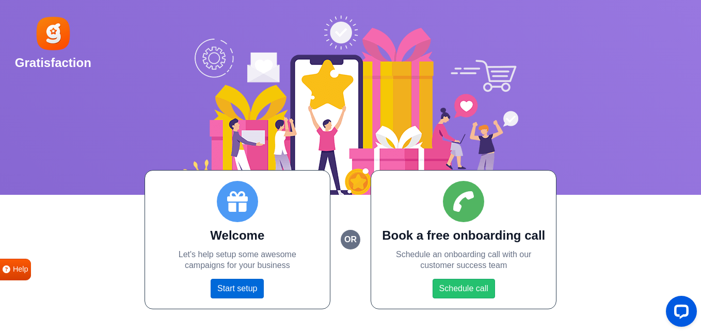
click at [250, 290] on link "Start setup" at bounding box center [236, 289] width 53 height 20
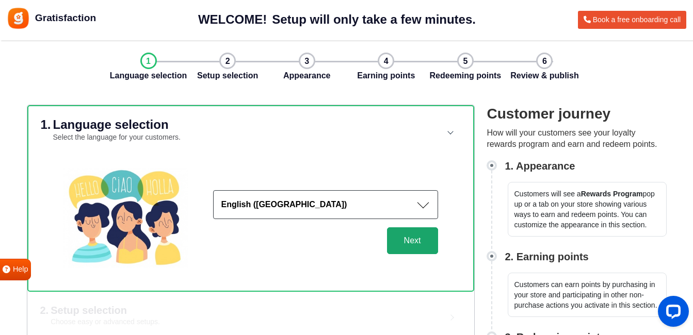
click at [427, 242] on button "Next" at bounding box center [412, 241] width 51 height 27
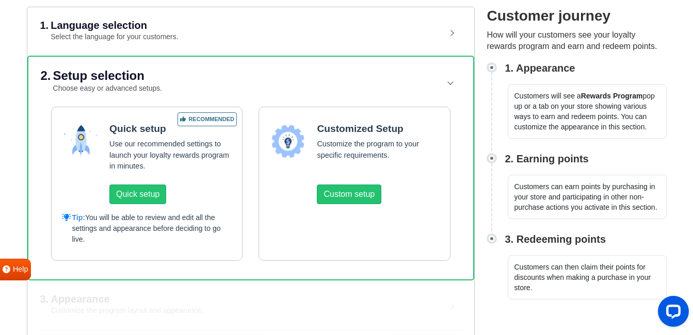
scroll to position [101, 0]
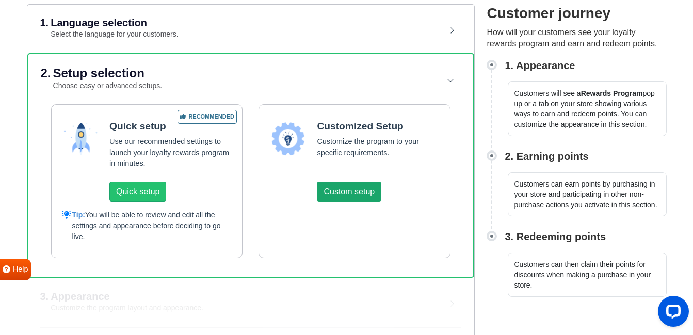
click at [364, 193] on button "Custom setup" at bounding box center [349, 192] width 64 height 20
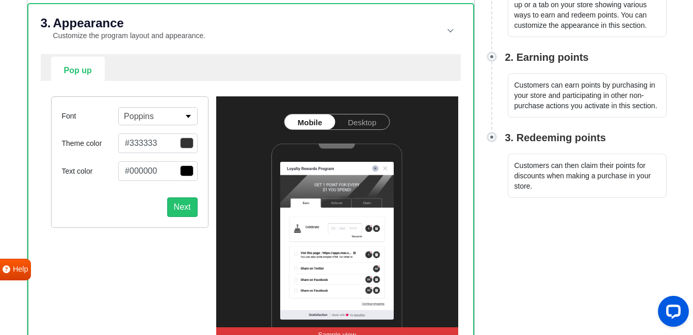
scroll to position [181, 0]
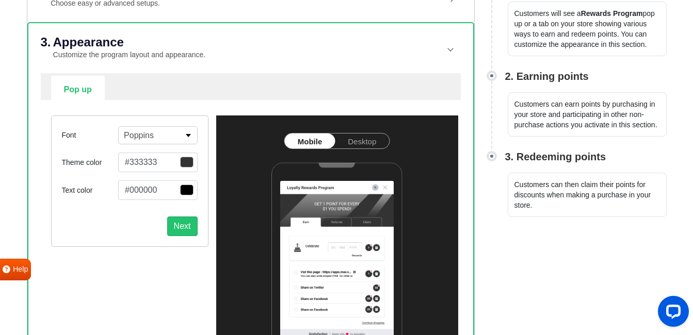
click at [156, 137] on button "Poppins" at bounding box center [157, 135] width 79 height 18
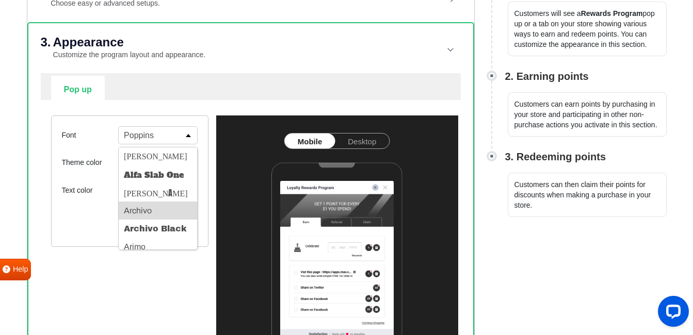
click at [145, 214] on button "Archivo" at bounding box center [158, 211] width 78 height 18
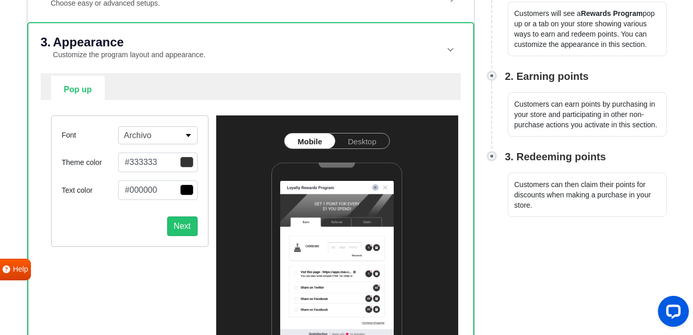
click at [166, 159] on button "#333333" at bounding box center [157, 163] width 79 height 20
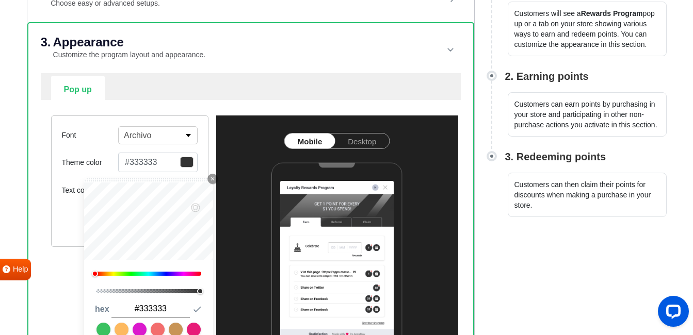
click at [193, 327] on link at bounding box center [194, 330] width 14 height 14
type input "#e71c78"
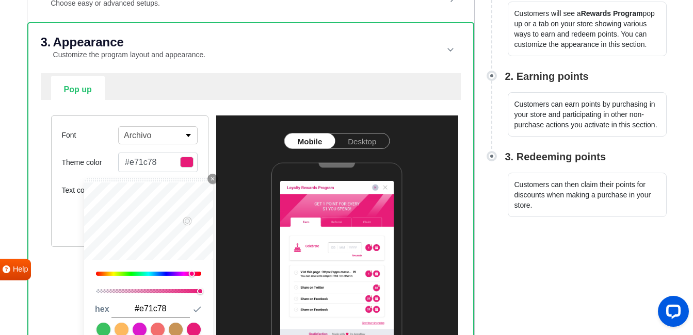
click at [118, 330] on link at bounding box center [122, 330] width 14 height 14
type input "#fdb95f"
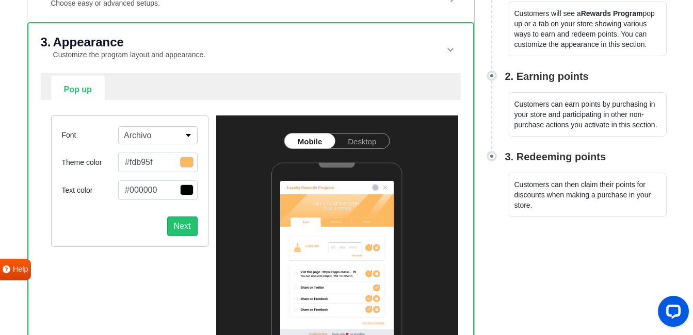
click at [215, 113] on div "Font Archivo [PERSON_NAME] Slab One Anton Archivo Archivo Black Arimo Arvo Assi…" at bounding box center [250, 238] width 415 height 277
click at [182, 226] on button "Next" at bounding box center [182, 227] width 30 height 20
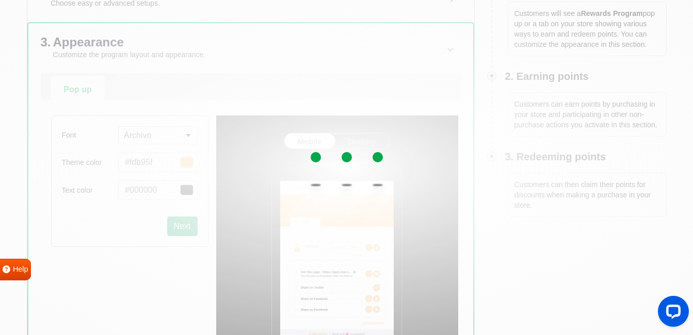
select select "right"
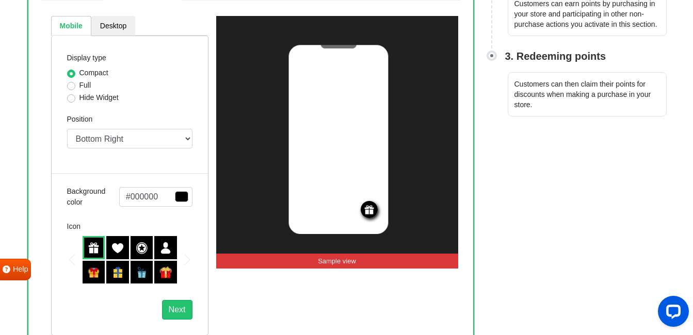
scroll to position [289, 0]
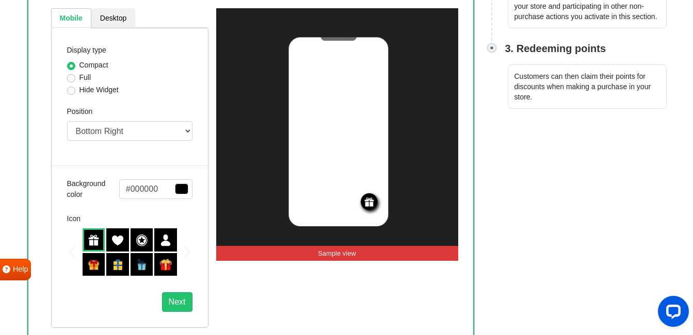
click at [95, 265] on img at bounding box center [94, 265] width 12 height 12
click at [173, 302] on button "Next" at bounding box center [177, 303] width 30 height 20
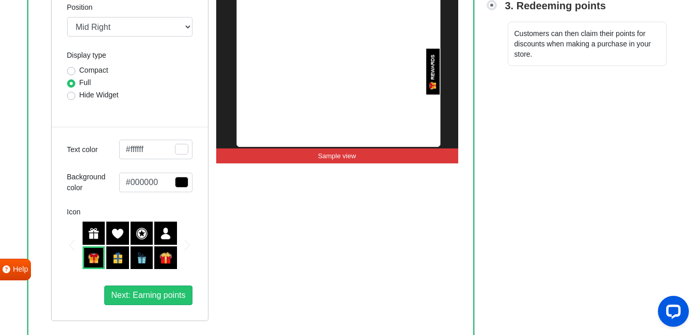
scroll to position [333, 0]
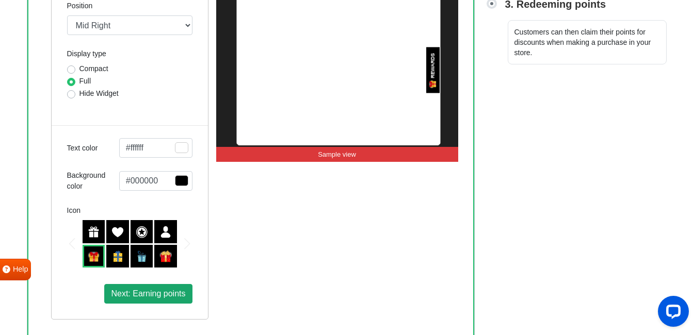
click at [146, 292] on span "Next: Earning points" at bounding box center [148, 293] width 74 height 9
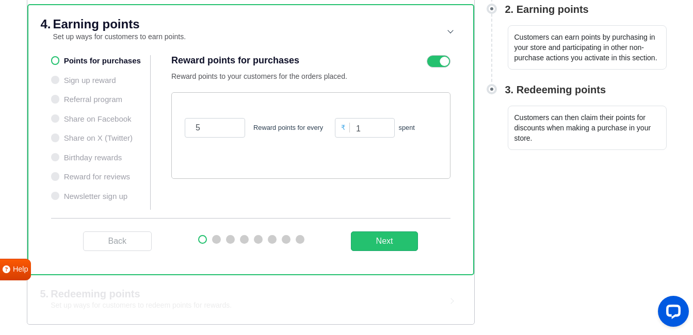
scroll to position [248, 0]
drag, startPoint x: 206, startPoint y: 129, endPoint x: 191, endPoint y: 129, distance: 15.0
click at [191, 129] on input "5" at bounding box center [215, 128] width 60 height 20
type input "10"
click at [269, 168] on div "10 Reward points for every ₹ 1 spent" at bounding box center [310, 135] width 279 height 87
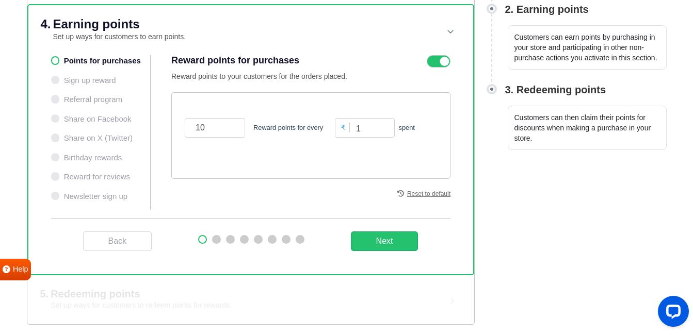
click at [55, 60] on ul "Points for purchases Sign up reward Referral program Share on Facebook Share on…" at bounding box center [101, 132] width 100 height 155
click at [380, 241] on button "Next" at bounding box center [385, 242] width 68 height 20
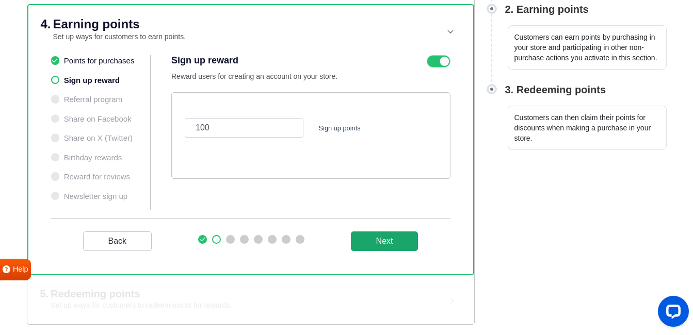
click at [386, 241] on button "Next" at bounding box center [385, 242] width 68 height 20
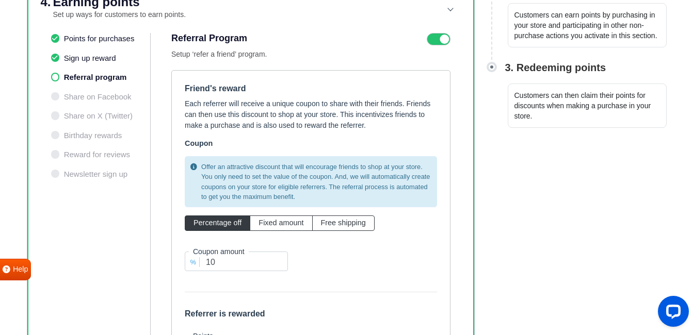
scroll to position [266, 0]
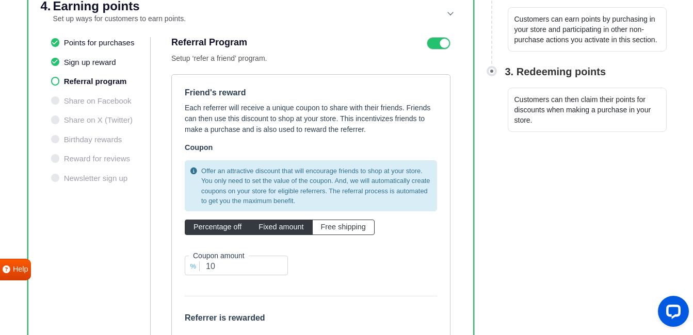
click at [271, 222] on label "Fixed amount" at bounding box center [281, 227] width 62 height 15
click at [265, 222] on input "Fixed amount" at bounding box center [261, 225] width 7 height 7
radio input "true"
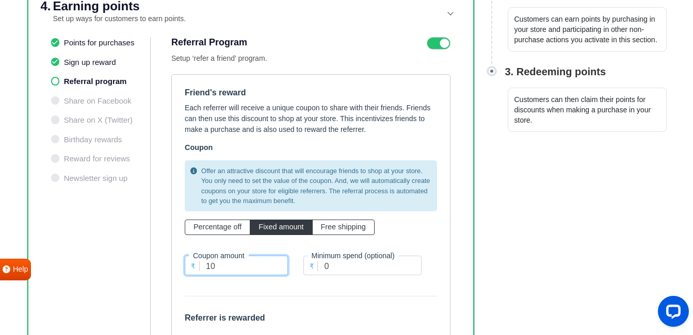
drag, startPoint x: 216, startPoint y: 264, endPoint x: 201, endPoint y: 262, distance: 15.6
click at [201, 262] on input "10" at bounding box center [236, 266] width 103 height 20
click at [315, 282] on div "₹ Minimum spend (optional) 0" at bounding box center [363, 265] width 134 height 44
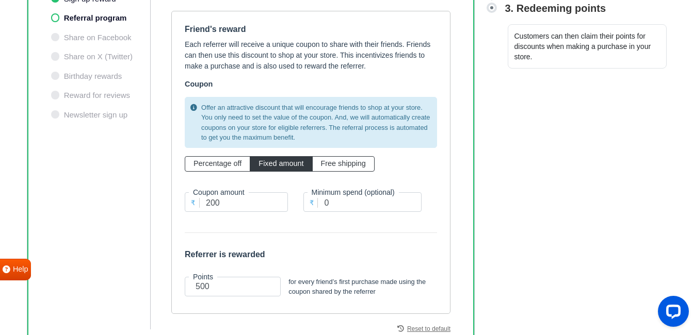
scroll to position [326, 0]
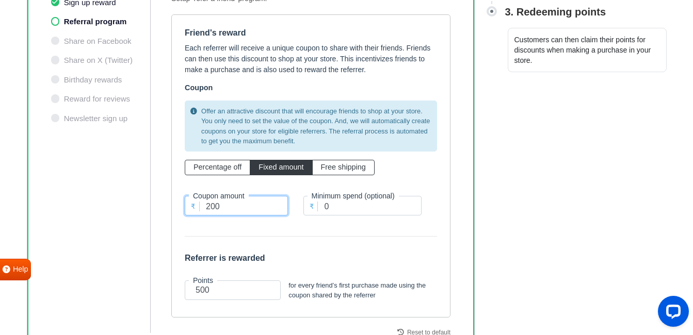
drag, startPoint x: 221, startPoint y: 206, endPoint x: 201, endPoint y: 204, distance: 19.7
click at [201, 204] on input "200" at bounding box center [236, 206] width 103 height 20
type input "100"
click at [403, 242] on form "Friend's reward Each referrer will receive a unique coupon to share with their …" at bounding box center [311, 166] width 252 height 277
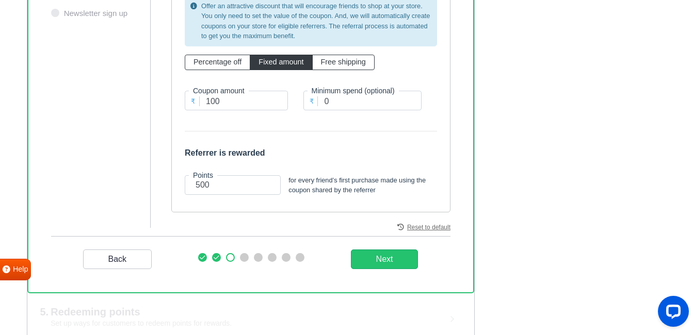
scroll to position [449, 0]
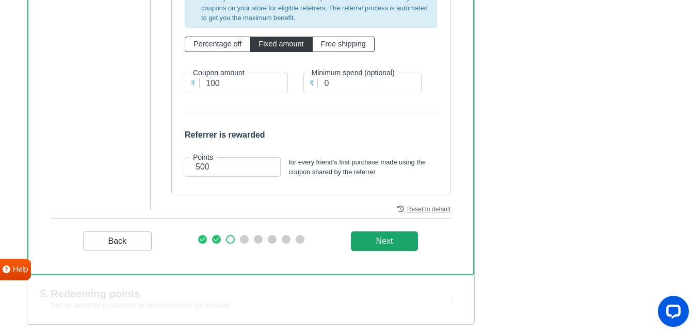
click at [389, 240] on _program "Next" at bounding box center [385, 242] width 68 height 20
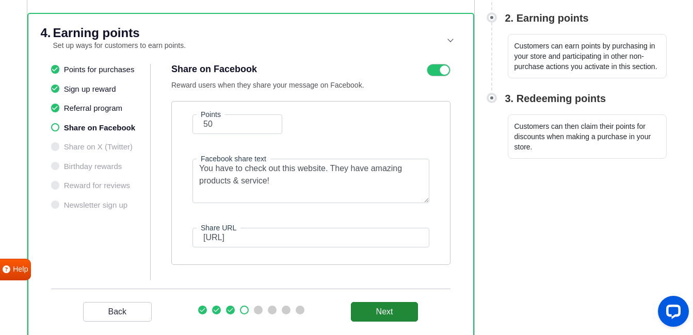
scroll to position [241, 0]
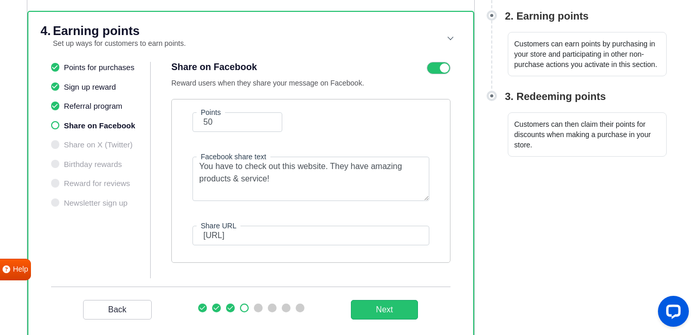
click at [433, 71] on icon at bounding box center [439, 68] width 24 height 12
click at [0, 0] on input "checkbox" at bounding box center [0, 0] width 0 height 0
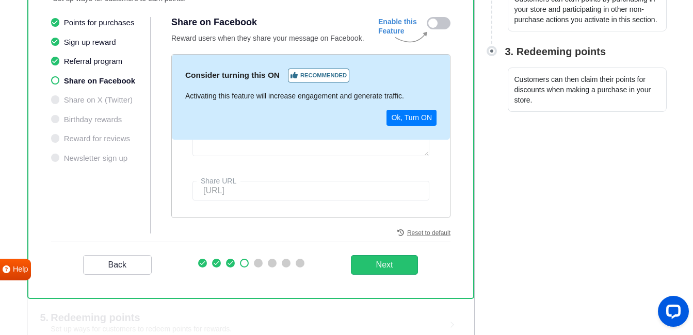
scroll to position [287, 0]
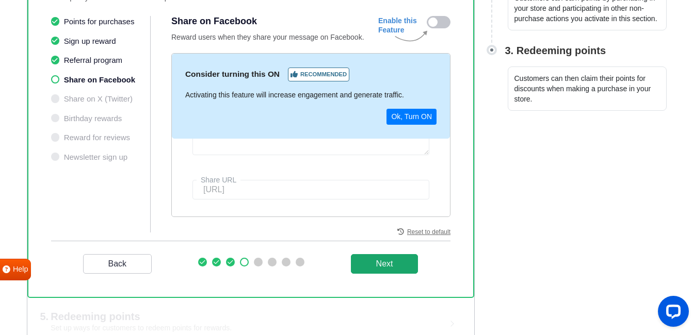
click at [392, 259] on button "Next" at bounding box center [385, 264] width 68 height 20
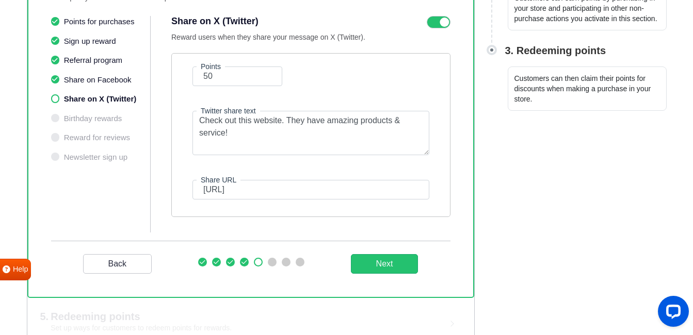
click at [437, 24] on icon at bounding box center [439, 22] width 24 height 12
click at [0, 0] on input "checkbox" at bounding box center [0, 0] width 0 height 0
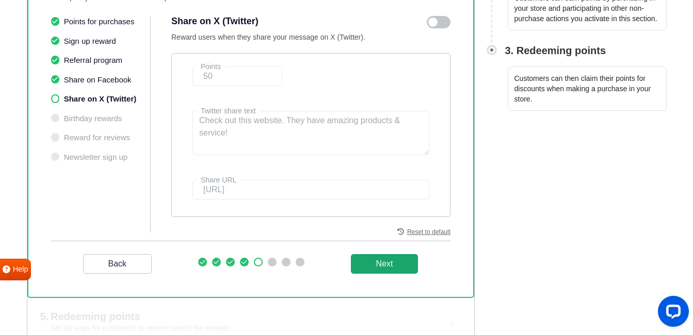
click at [385, 268] on button "Next" at bounding box center [385, 264] width 68 height 20
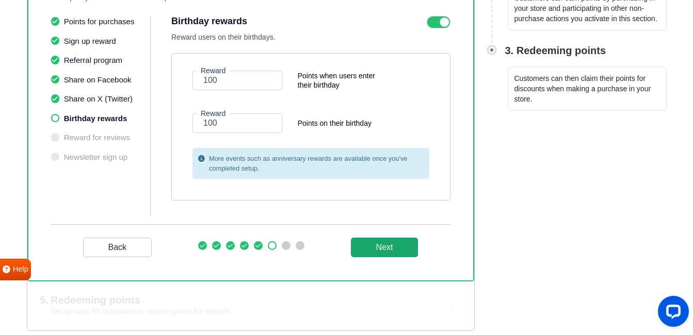
click at [383, 245] on button "Next" at bounding box center [385, 248] width 68 height 20
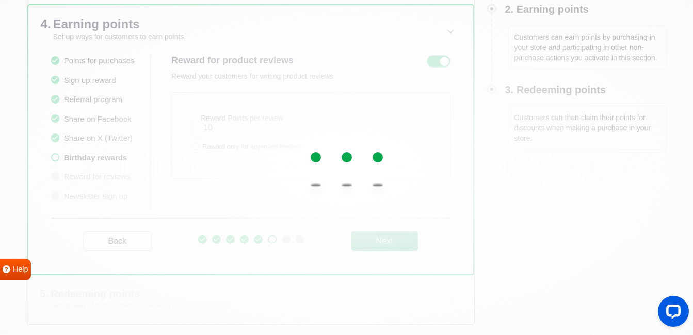
scroll to position [248, 0]
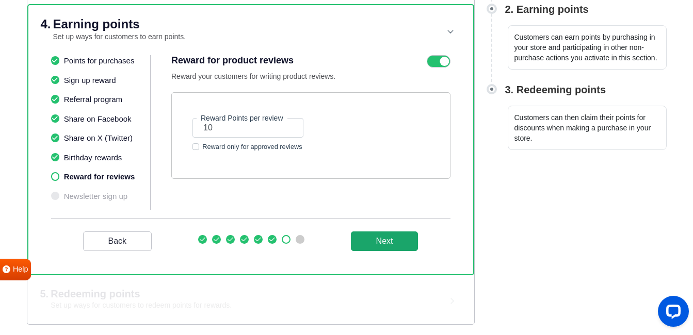
click at [383, 245] on button "Next" at bounding box center [385, 242] width 68 height 20
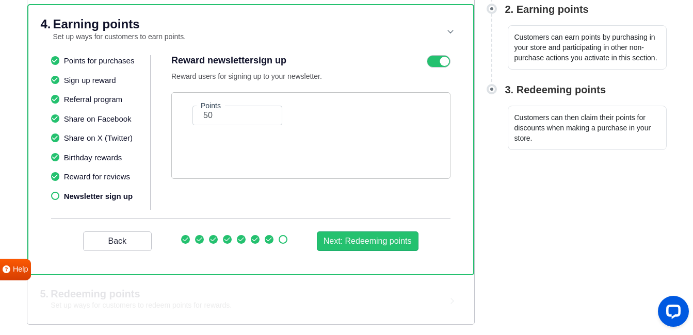
click at [436, 56] on icon at bounding box center [439, 61] width 24 height 12
click at [0, 0] on input "checkbox" at bounding box center [0, 0] width 0 height 0
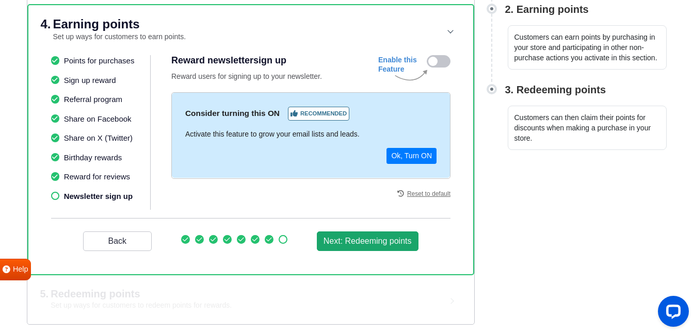
click at [389, 243] on button "Next: Redeeming points" at bounding box center [368, 242] width 102 height 20
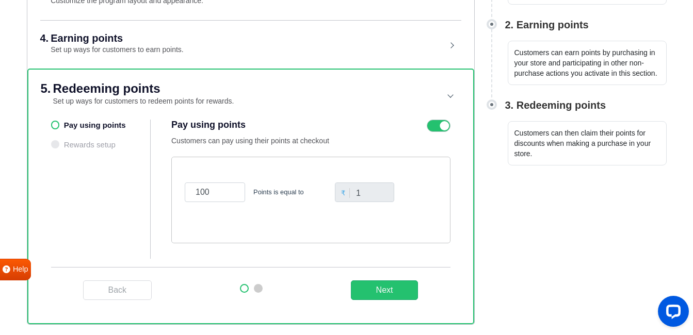
scroll to position [232, 0]
click at [380, 287] on button "Next" at bounding box center [385, 291] width 68 height 20
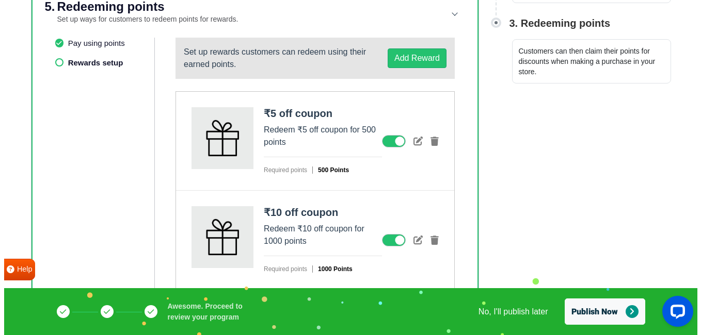
scroll to position [313, 0]
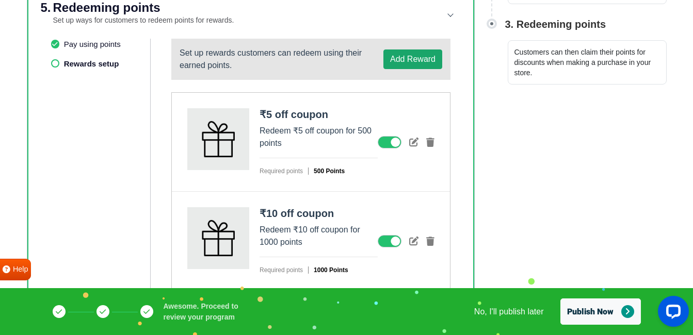
click at [416, 60] on button "Add Reward" at bounding box center [412, 60] width 59 height 20
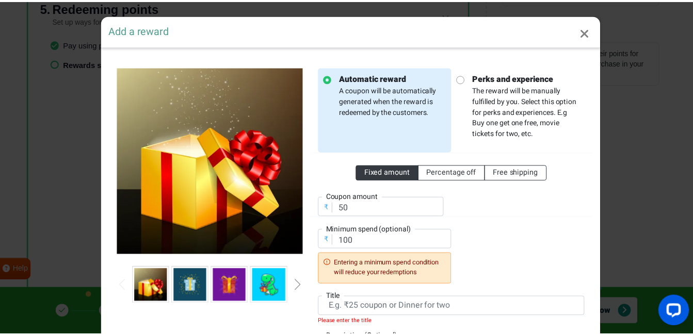
scroll to position [0, 0]
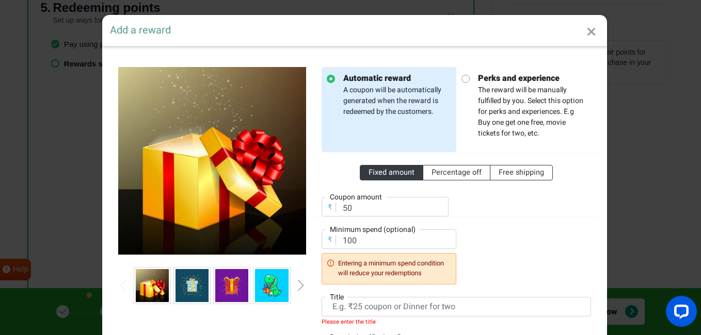
click at [589, 31] on icon "Close" at bounding box center [591, 32] width 9 height 12
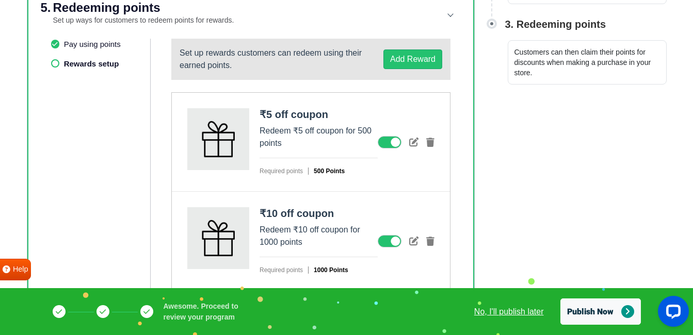
click at [511, 313] on link "No, I'll publish later" at bounding box center [509, 312] width 70 height 12
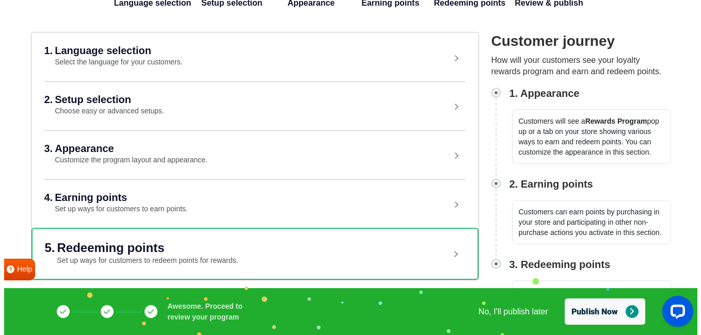
scroll to position [73, 0]
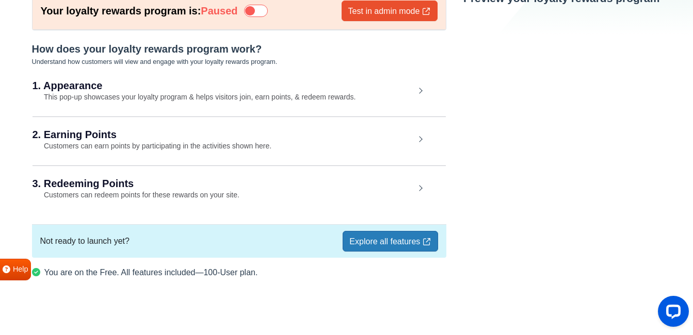
click at [247, 188] on h2 "3. Redeeming Points" at bounding box center [224, 183] width 382 height 10
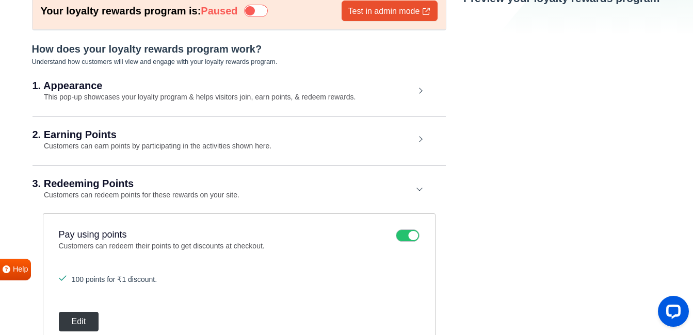
click at [84, 321] on button "Edit" at bounding box center [79, 322] width 40 height 20
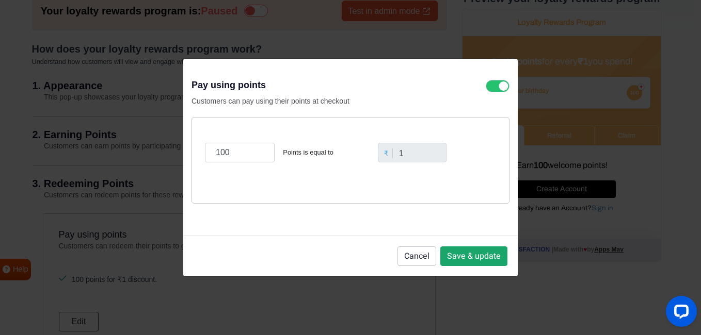
click at [474, 256] on button "Save & update" at bounding box center [473, 257] width 67 height 20
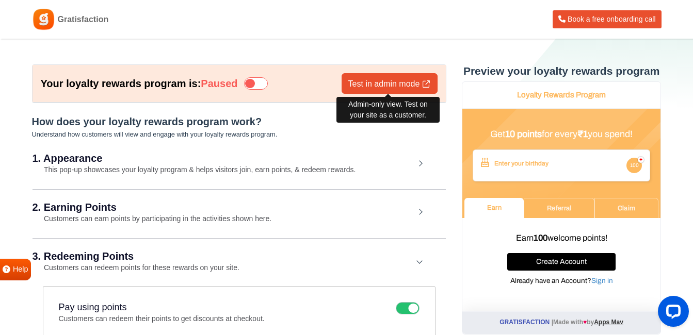
click at [413, 79] on link "Test in admin mode" at bounding box center [390, 83] width 96 height 21
